Goal: Task Accomplishment & Management: Use online tool/utility

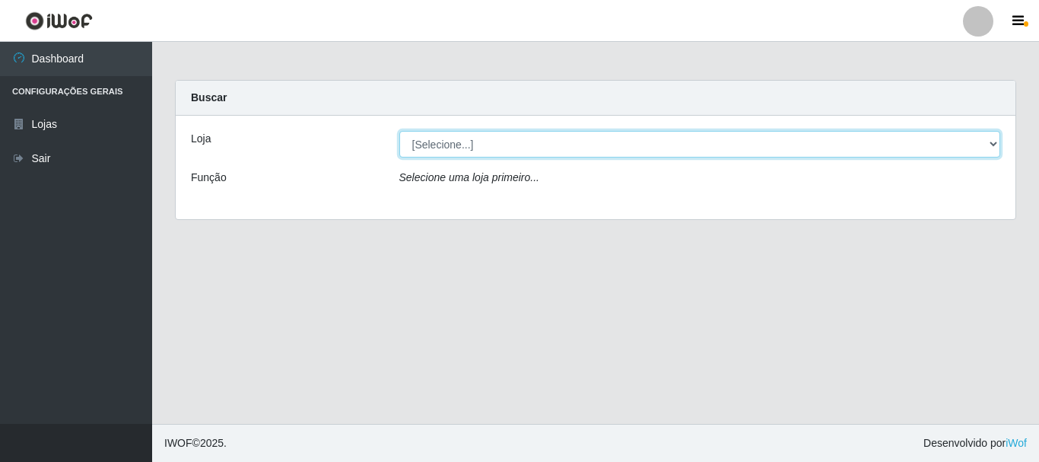
click at [458, 150] on select "[Selecione...] Nordestão - Alecrim" at bounding box center [701, 144] width 602 height 27
select select "453"
click at [400, 131] on select "[Selecione...] Nordestão - Alecrim" at bounding box center [701, 144] width 602 height 27
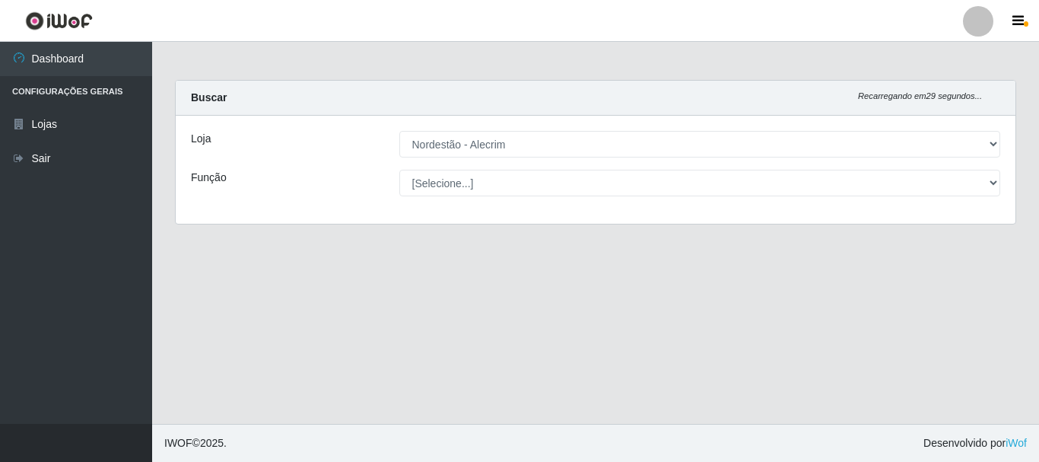
click at [460, 182] on select "[Selecione...] Embalador Embalador + Embalador ++" at bounding box center [701, 183] width 602 height 27
select select "1"
click at [400, 170] on select "[Selecione...] Embalador Embalador + Embalador ++" at bounding box center [701, 183] width 602 height 27
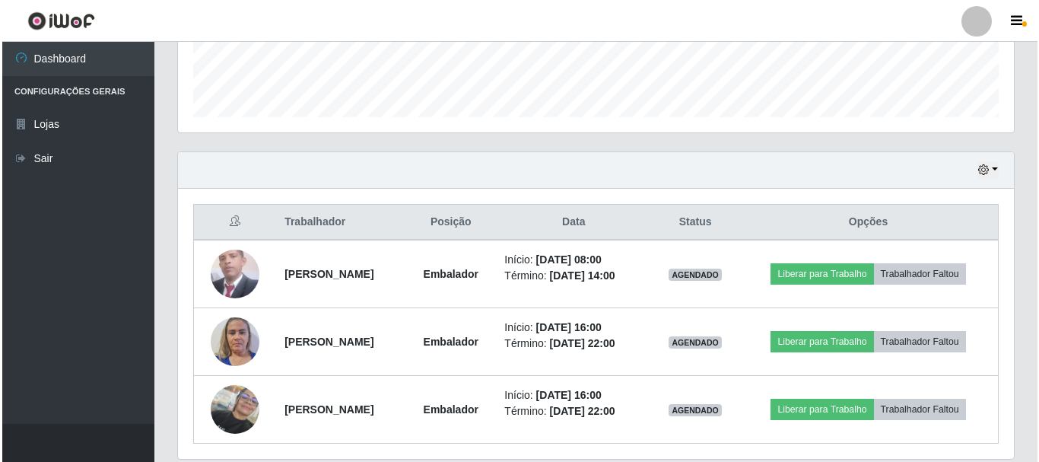
scroll to position [428, 0]
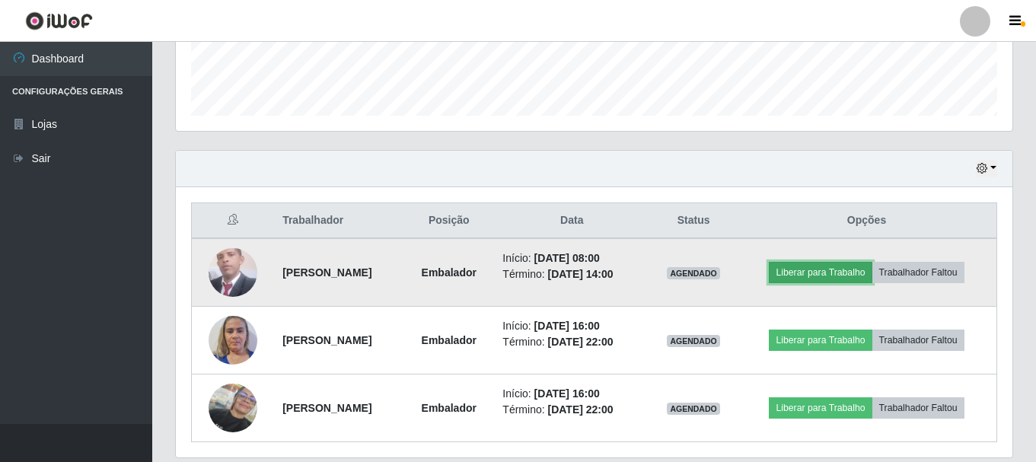
click at [826, 270] on button "Liberar para Trabalho" at bounding box center [820, 272] width 103 height 21
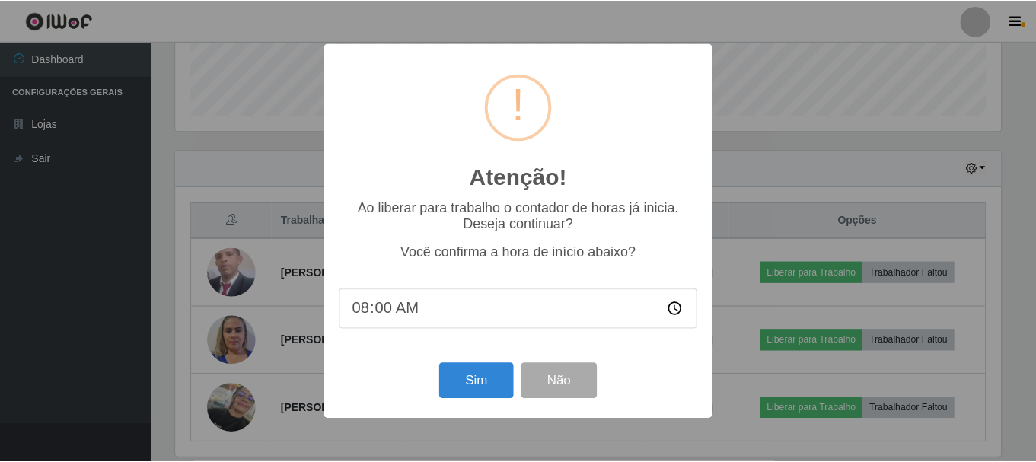
scroll to position [316, 829]
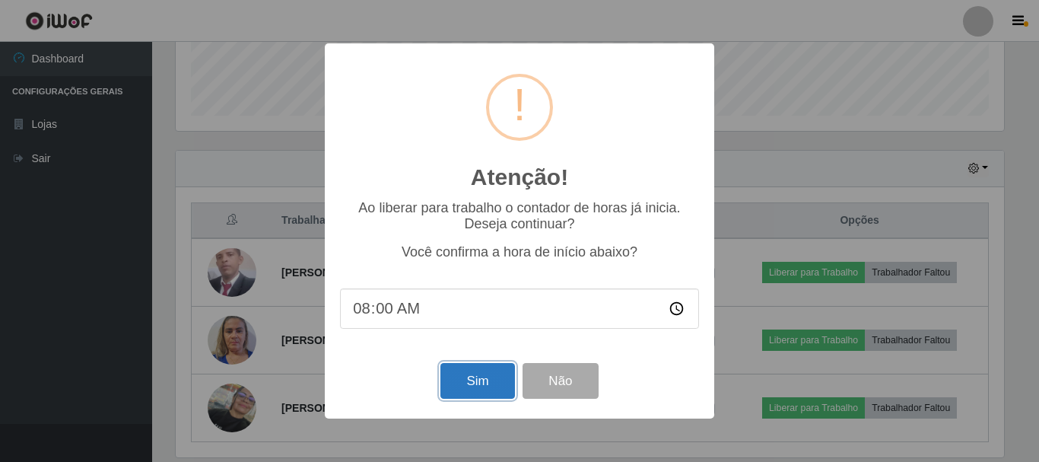
click at [473, 396] on button "Sim" at bounding box center [478, 381] width 74 height 36
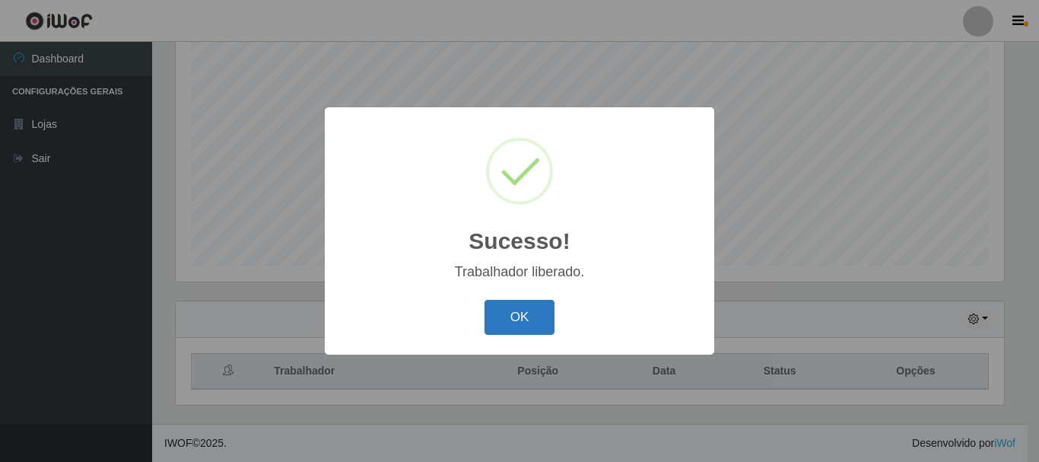
click at [537, 329] on button "OK" at bounding box center [520, 318] width 71 height 36
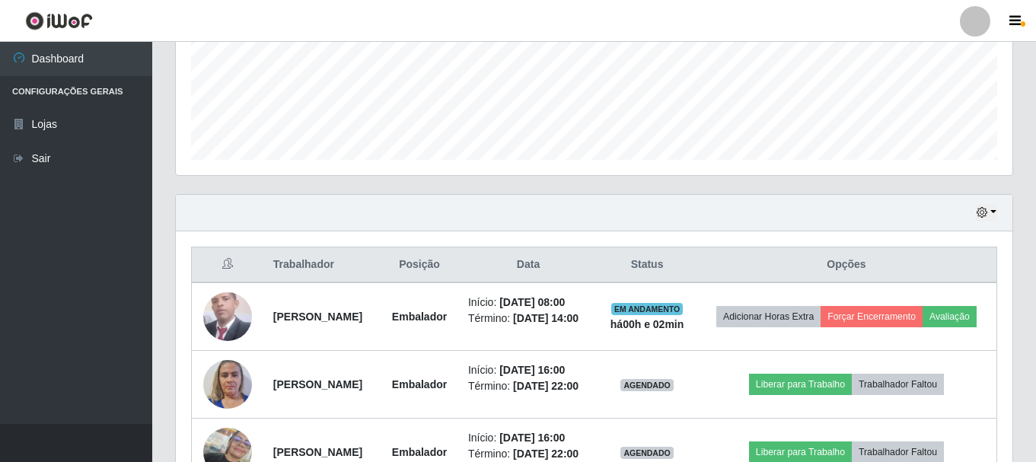
scroll to position [388, 0]
